Goal: Task Accomplishment & Management: Manage account settings

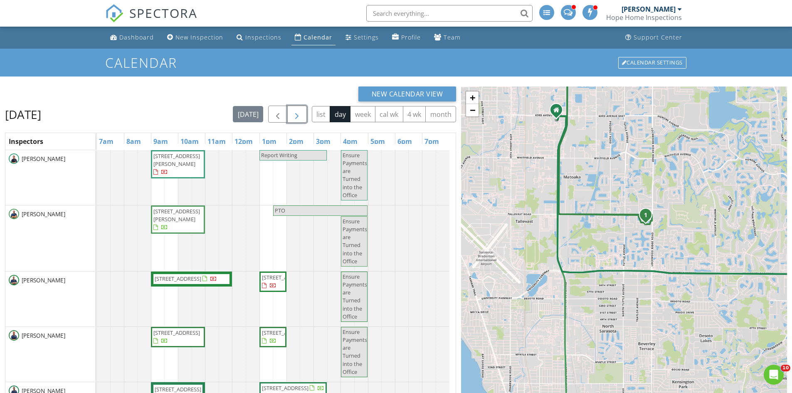
click at [297, 114] on span "button" at bounding box center [297, 114] width 10 height 10
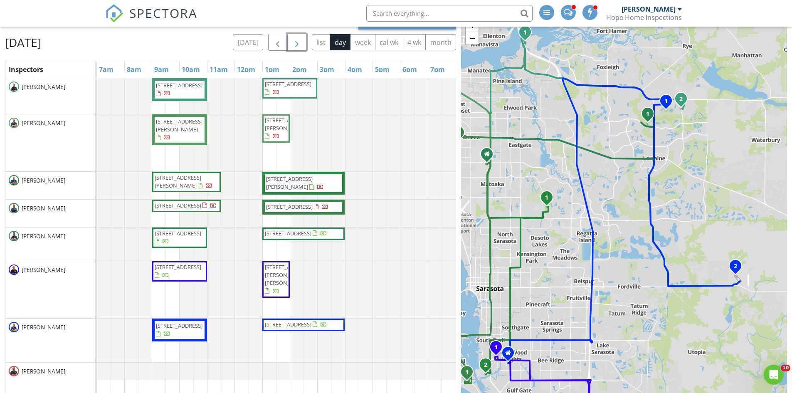
scroll to position [83, 0]
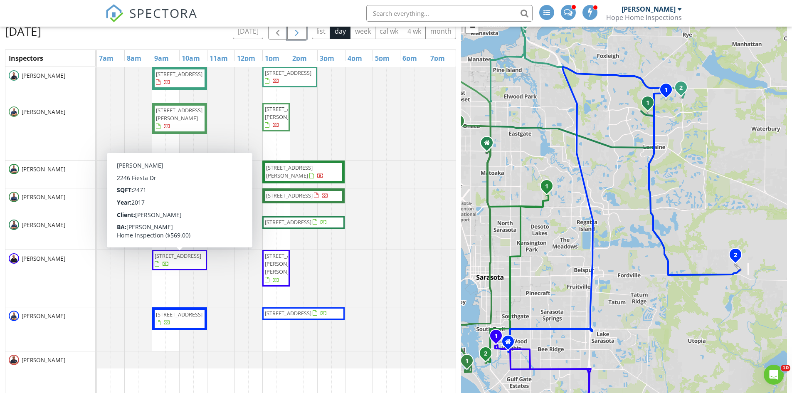
click at [177, 257] on span "2246 Fiesta Dr, Sarasota 34231" at bounding box center [178, 255] width 47 height 7
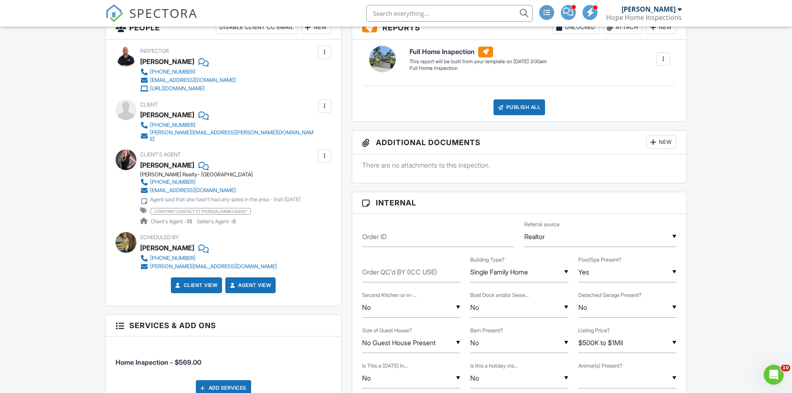
scroll to position [249, 0]
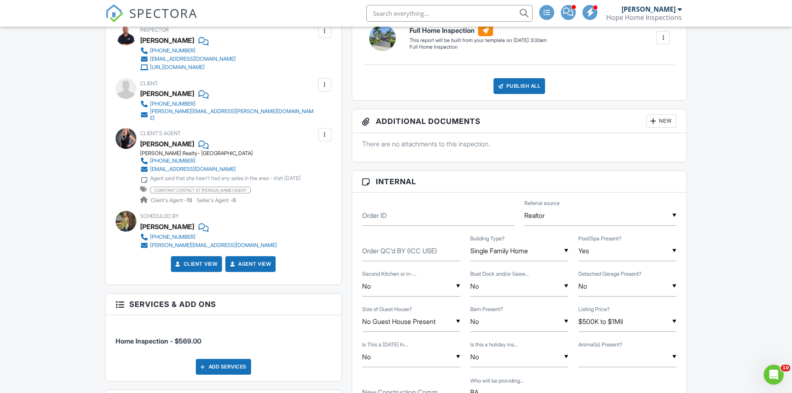
click at [125, 130] on div at bounding box center [126, 138] width 21 height 21
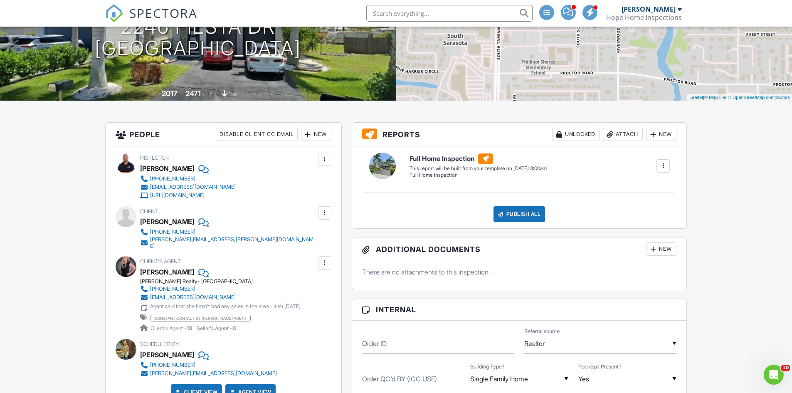
scroll to position [83, 0]
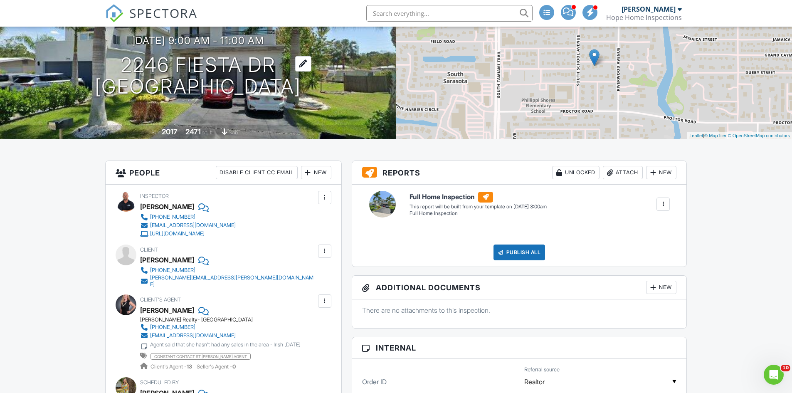
click at [188, 74] on h1 "2246 Fiesta Dr [GEOGRAPHIC_DATA], [GEOGRAPHIC_DATA]" at bounding box center [198, 76] width 206 height 44
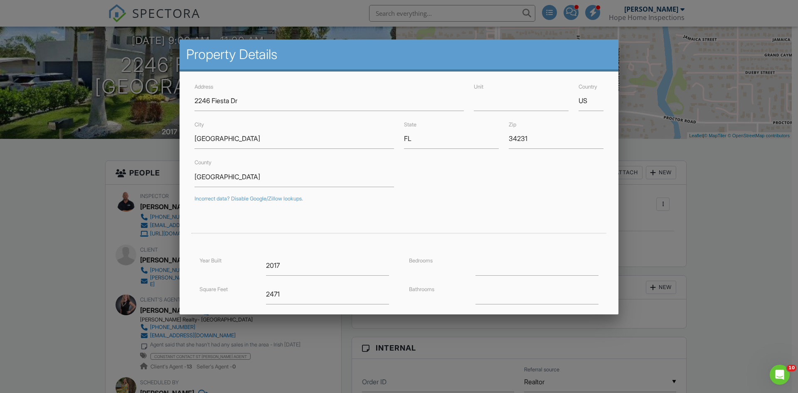
click at [80, 94] on div at bounding box center [399, 203] width 798 height 491
